Goal: Task Accomplishment & Management: Complete application form

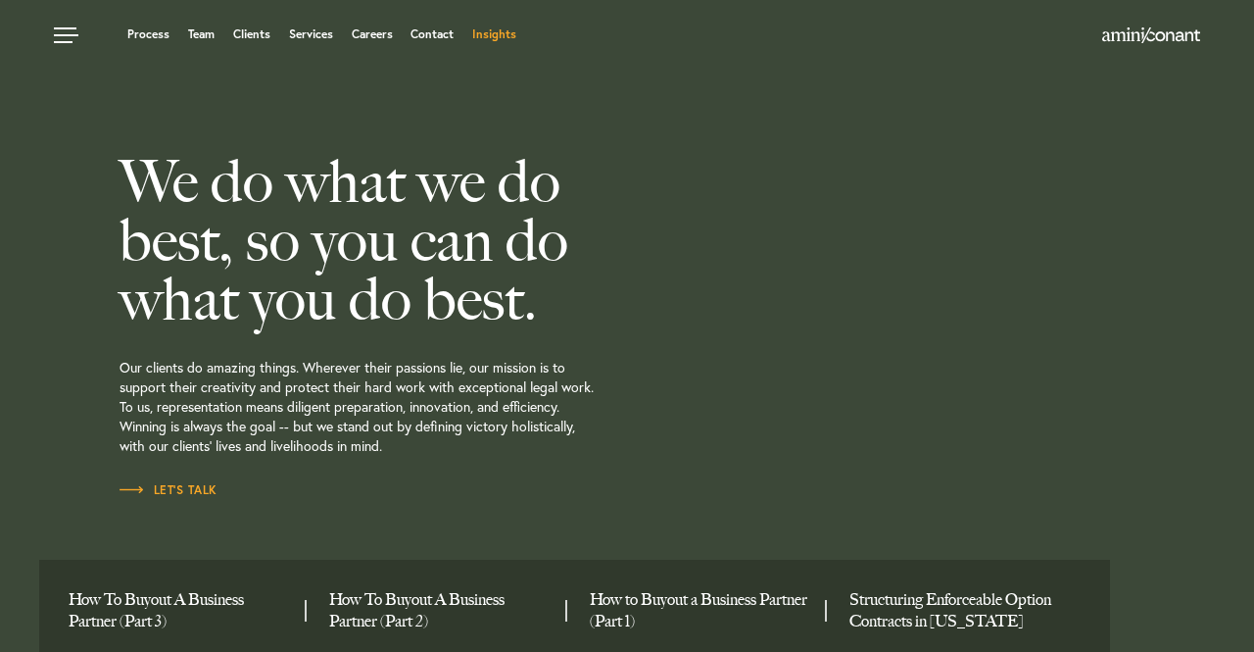
click at [504, 34] on link "Insights" at bounding box center [494, 34] width 44 height 12
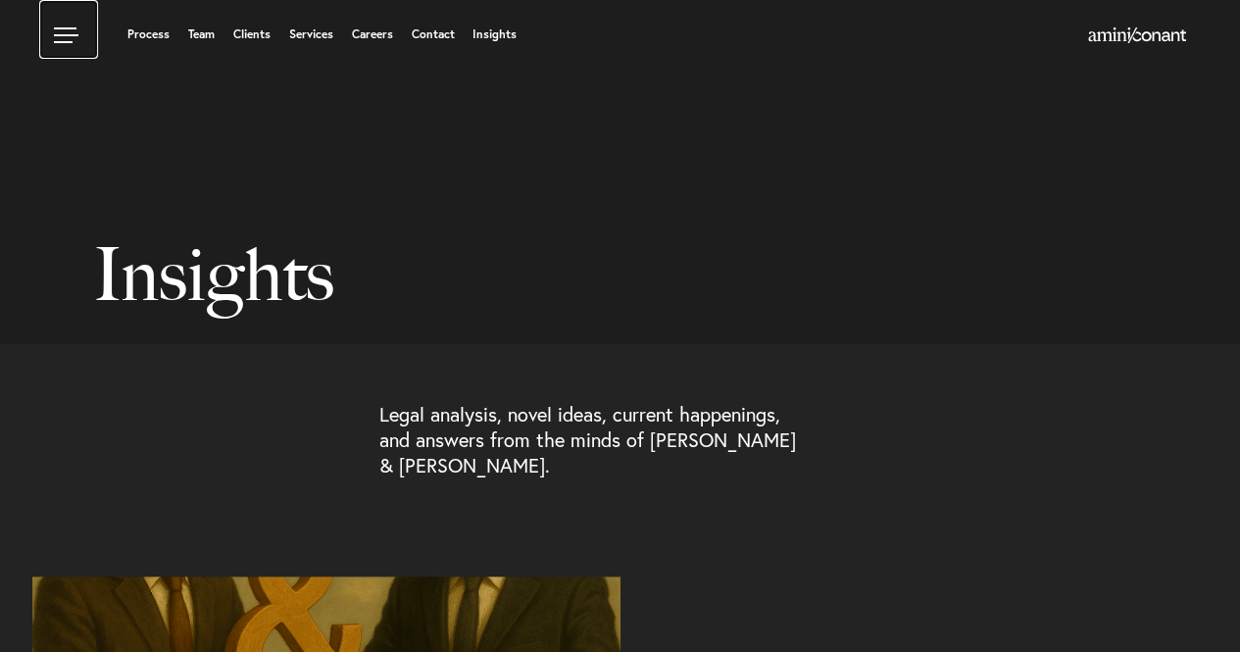
click at [71, 26] on link at bounding box center [68, 29] width 59 height 59
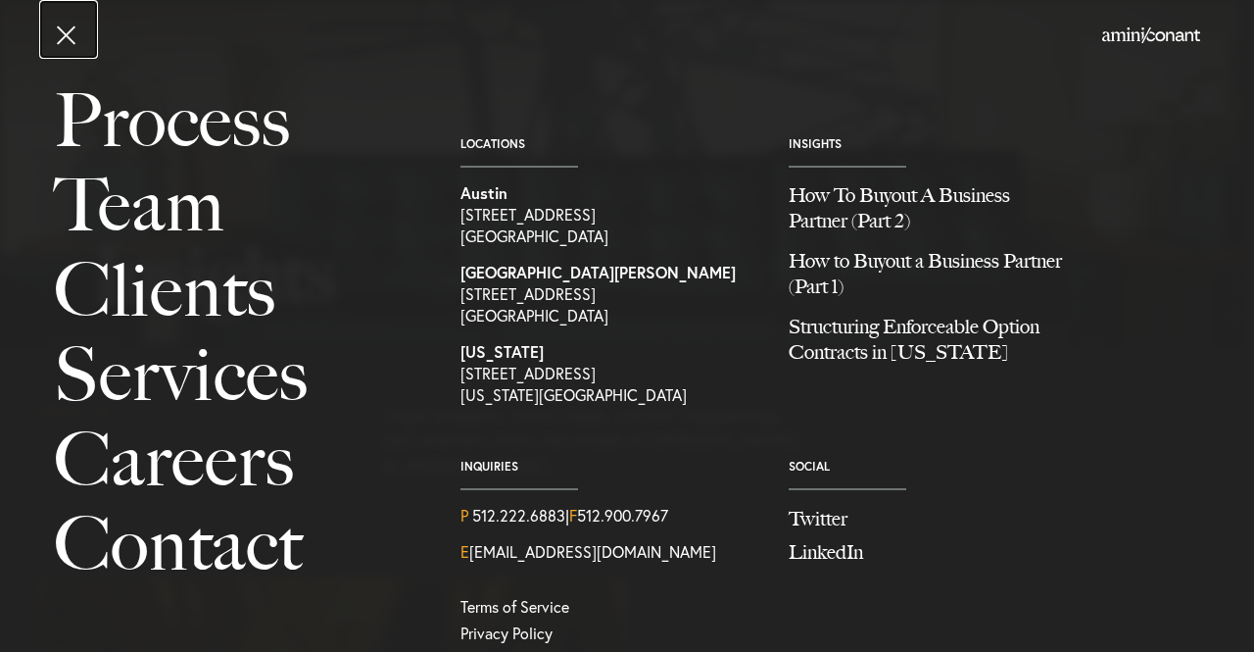
click at [74, 42] on link at bounding box center [68, 29] width 59 height 59
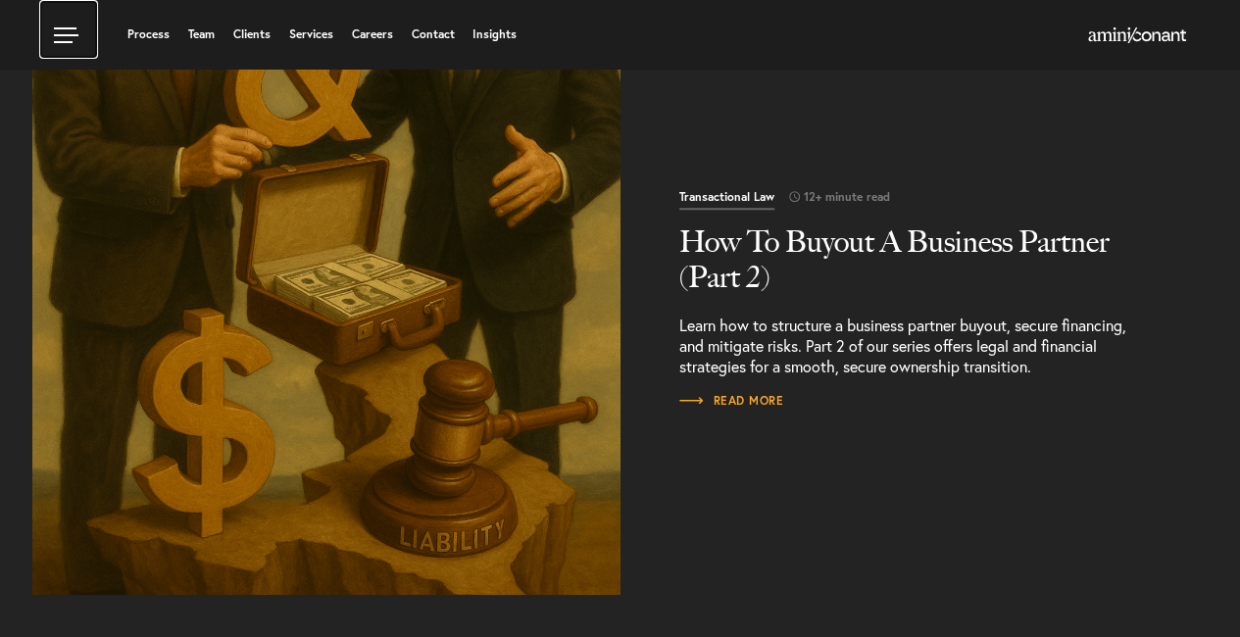
scroll to position [563, 0]
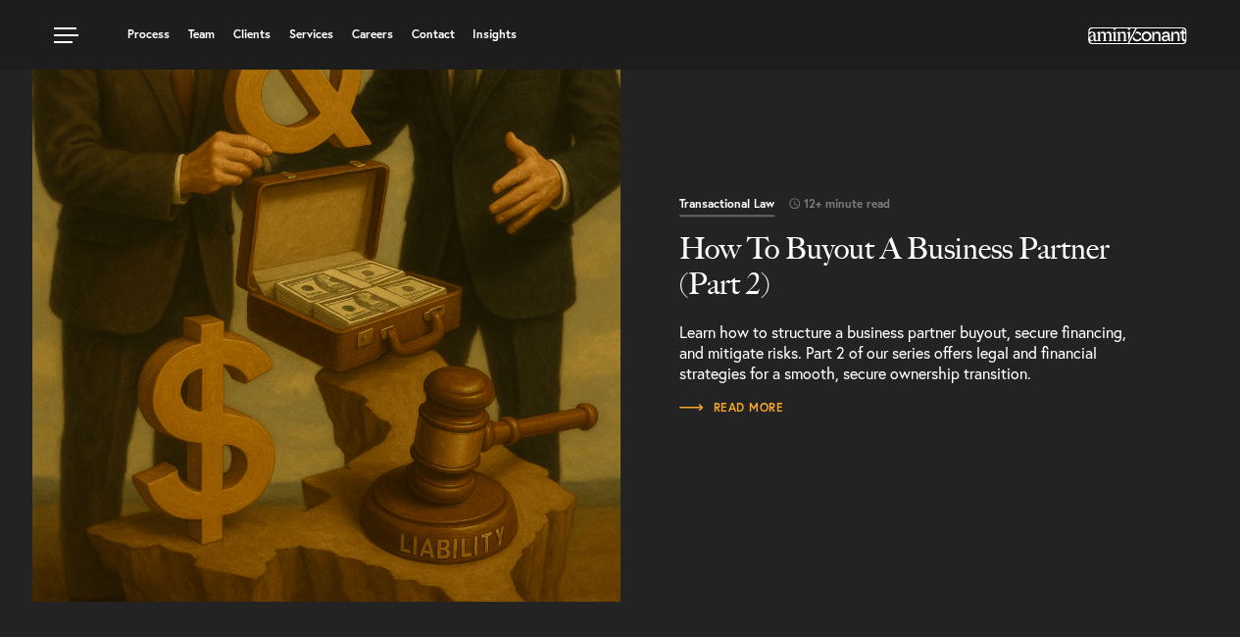
click at [1143, 36] on img at bounding box center [1137, 35] width 98 height 16
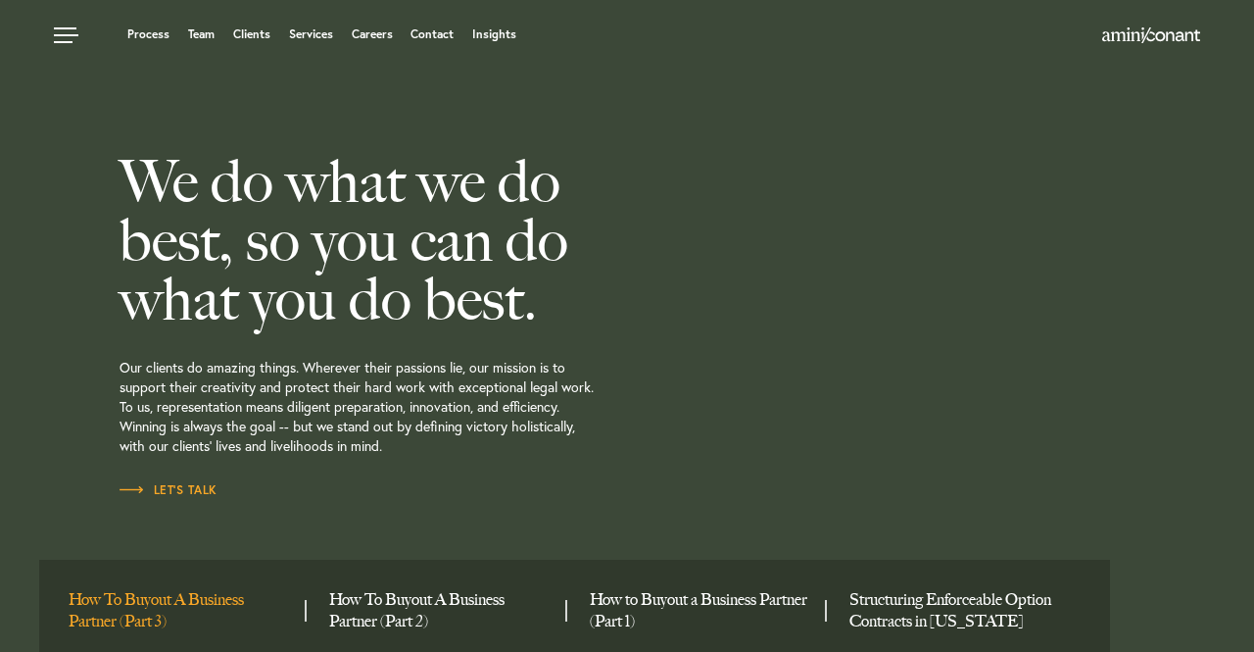
click at [155, 602] on link "How To Buyout A Business Partner (Part 3)" at bounding box center [179, 610] width 221 height 43
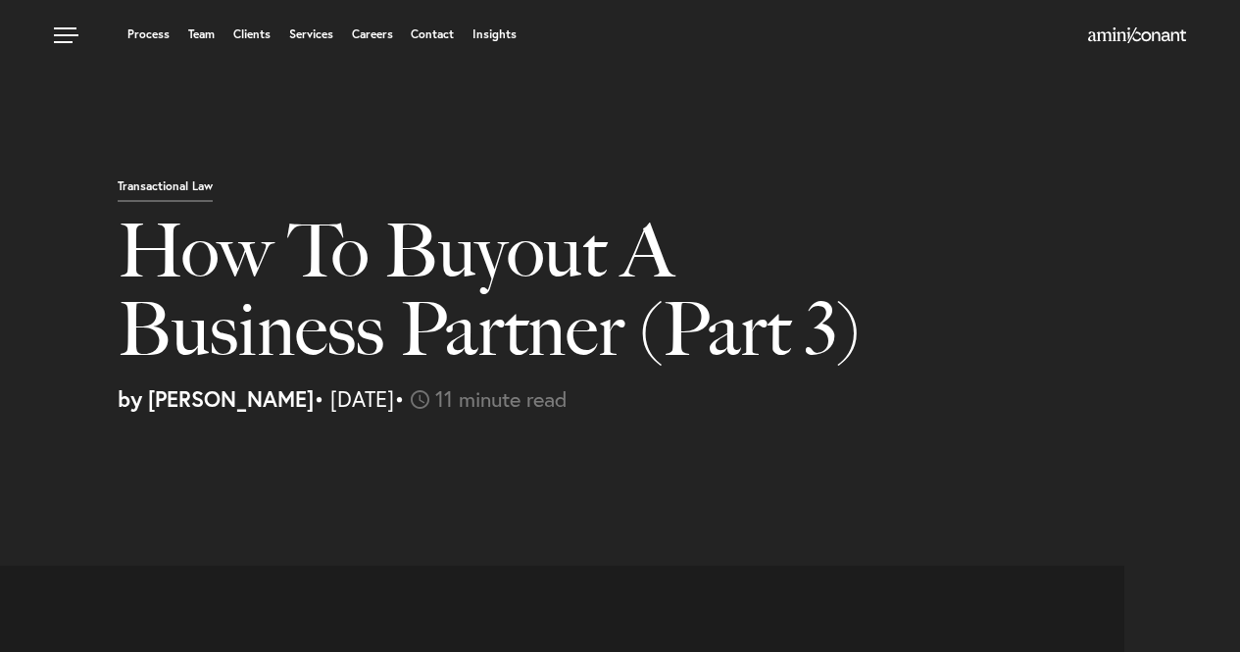
select select "US"
select select "Austin"
select select "Business and Civil Litigation"
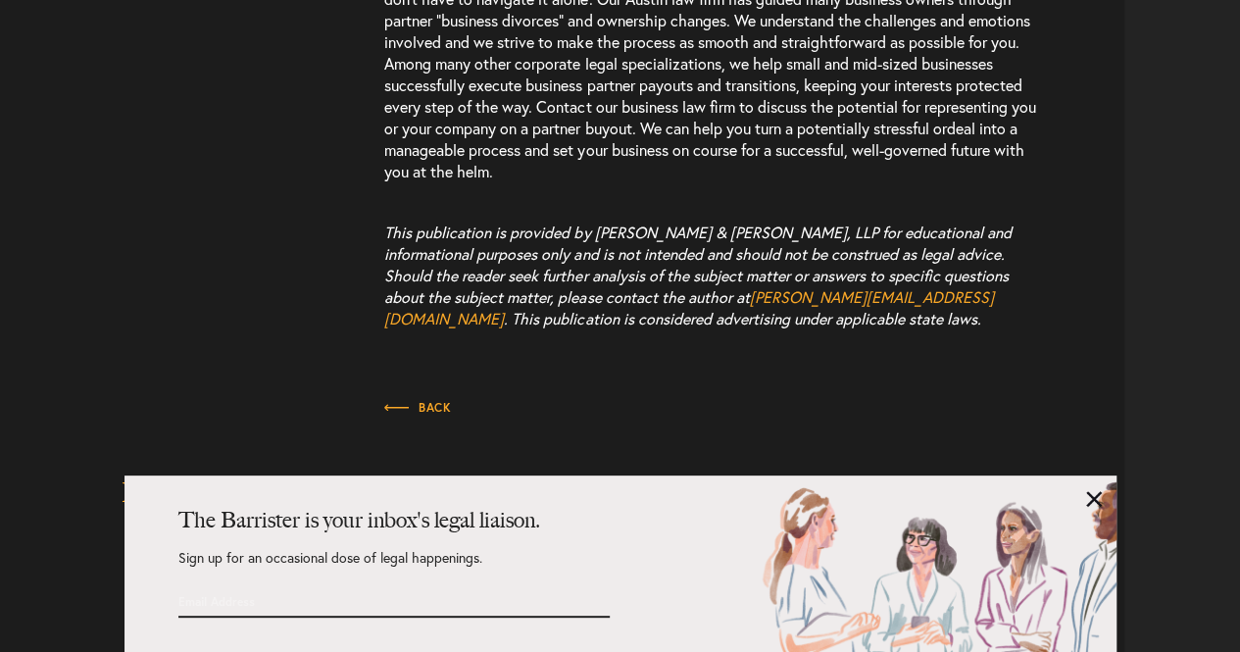
scroll to position [8018, 0]
